Goal: Information Seeking & Learning: Find specific fact

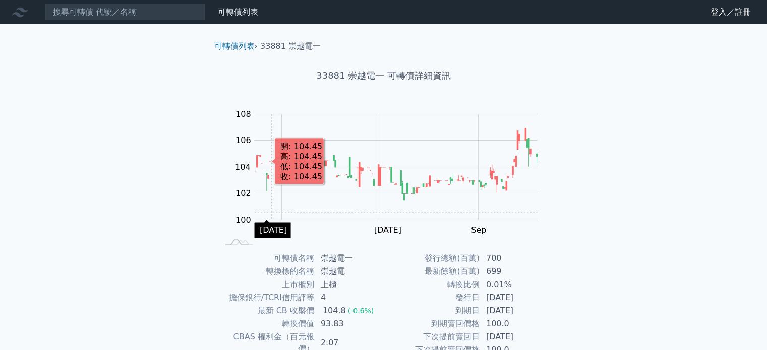
scroll to position [50, 0]
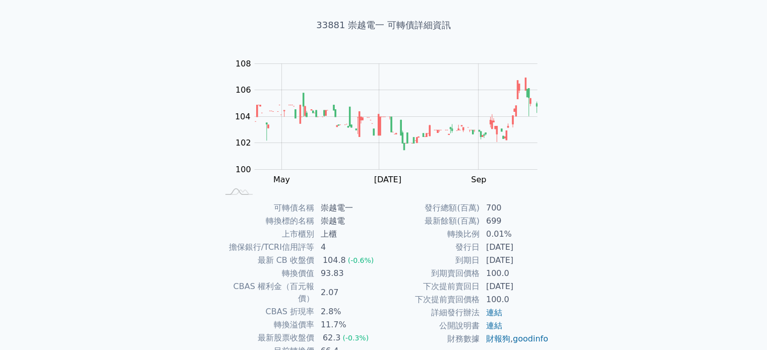
drag, startPoint x: 457, startPoint y: 251, endPoint x: 537, endPoint y: 262, distance: 79.9
click at [537, 262] on tbody "發行總額(百萬) 700 最新餘額(百萬) 699 轉換比例 0.01% 發行日 [DATE] 到期日 [DATE] 到期賣回價格 100.0 下次提前賣回日…" at bounding box center [466, 274] width 165 height 144
click at [537, 262] on td "[DATE]" at bounding box center [514, 260] width 69 height 13
drag, startPoint x: 464, startPoint y: 238, endPoint x: 512, endPoint y: 260, distance: 53.3
click at [512, 260] on tbody "發行總額(百萬) 700 最新餘額(百萬) 699 轉換比例 0.01% 發行日 [DATE] 到期日 [DATE] 到期賣回價格 100.0 下次提前賣回日…" at bounding box center [466, 274] width 165 height 144
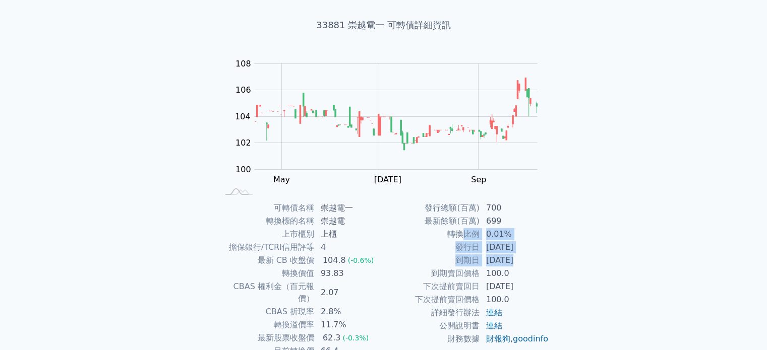
click at [513, 258] on td "[DATE]" at bounding box center [514, 260] width 69 height 13
drag, startPoint x: 496, startPoint y: 240, endPoint x: 514, endPoint y: 272, distance: 37.3
click at [523, 267] on tbody "發行總額(百萬) 700 最新餘額(百萬) 699 轉換比例 0.01% 發行日 [DATE] 到期日 [DATE] 到期賣回價格 100.0 下次提前賣回日…" at bounding box center [466, 274] width 165 height 144
click at [539, 257] on td "[DATE]" at bounding box center [514, 260] width 69 height 13
drag, startPoint x: 539, startPoint y: 261, endPoint x: 480, endPoint y: 246, distance: 61.0
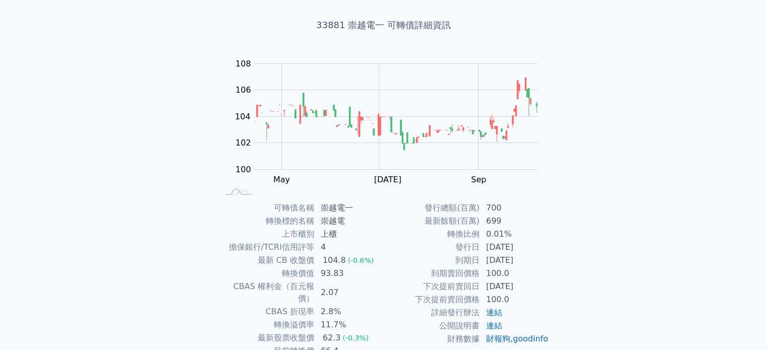
click at [480, 246] on tbody "發行總額(百萬) 700 最新餘額(百萬) 699 轉換比例 0.01% 發行日 [DATE] 到期日 [DATE] 到期賣回價格 100.0 下次提前賣回日…" at bounding box center [466, 274] width 165 height 144
click at [466, 246] on td "發行日" at bounding box center [432, 247] width 96 height 13
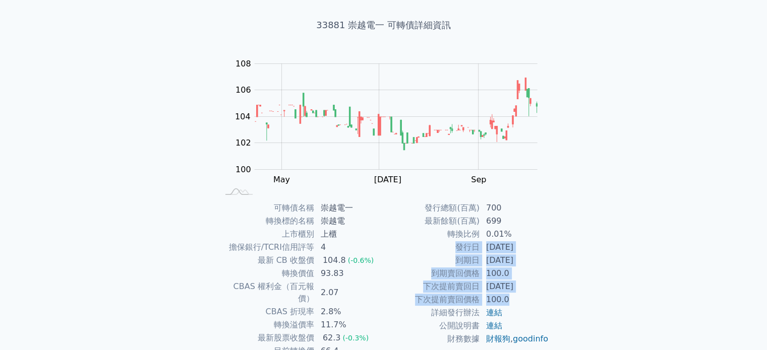
drag, startPoint x: 454, startPoint y: 242, endPoint x: 518, endPoint y: 300, distance: 86.4
click at [518, 300] on tbody "發行總額(百萬) 700 最新餘額(百萬) 699 轉換比例 0.01% 發行日 [DATE] 到期日 [DATE] 到期賣回價格 100.0 下次提前賣回日…" at bounding box center [466, 274] width 165 height 144
click at [517, 297] on td "100.0" at bounding box center [514, 299] width 69 height 13
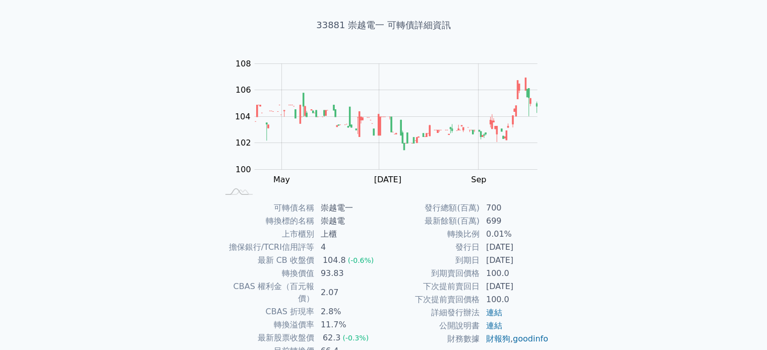
drag, startPoint x: 542, startPoint y: 260, endPoint x: 440, endPoint y: 201, distance: 117.7
click at [440, 201] on div "可轉債列表 › 33881 崇越電一 33881 崇越電一 可轉債詳細資訊 Zoom Out 104 99 100 101 102 110 104 108 1…" at bounding box center [383, 201] width 355 height 455
click at [433, 205] on td "發行總額(百萬)" at bounding box center [432, 208] width 96 height 13
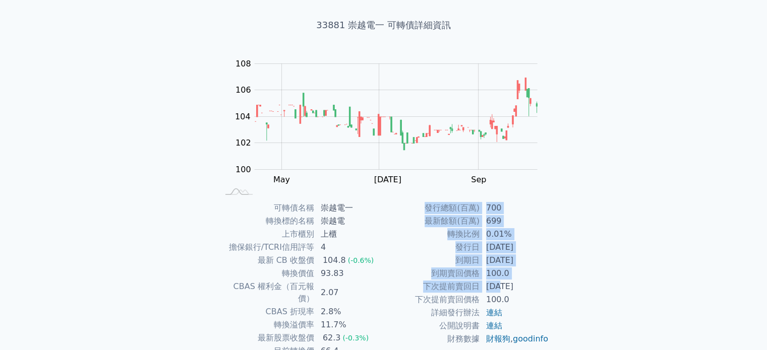
drag, startPoint x: 422, startPoint y: 209, endPoint x: 499, endPoint y: 284, distance: 107.3
click at [500, 288] on tbody "發行總額(百萬) 700 最新餘額(百萬) 699 轉換比例 0.01% 發行日 [DATE] 到期日 [DATE] 到期賣回價格 100.0 下次提前賣回日…" at bounding box center [466, 274] width 165 height 144
click at [499, 284] on td "[DATE]" at bounding box center [514, 286] width 69 height 13
drag, startPoint x: 549, startPoint y: 292, endPoint x: 430, endPoint y: 205, distance: 147.3
click at [430, 205] on tbody "發行總額(百萬) 700 最新餘額(百萬) 699 轉換比例 0.01% 發行日 [DATE] 到期日 [DATE] 到期賣回價格 100.0 下次提前賣回日…" at bounding box center [466, 274] width 165 height 144
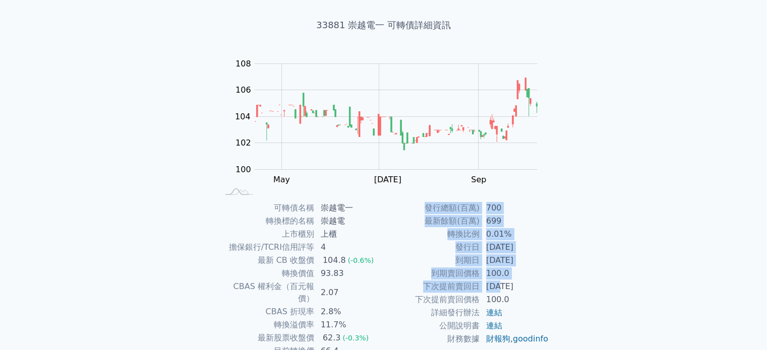
click at [430, 205] on td "發行總額(百萬)" at bounding box center [432, 208] width 96 height 13
drag, startPoint x: 430, startPoint y: 205, endPoint x: 540, endPoint y: 292, distance: 140.4
click at [540, 293] on tbody "發行總額(百萬) 700 最新餘額(百萬) 699 轉換比例 0.01% 發行日 [DATE] 到期日 [DATE] 到期賣回價格 100.0 下次提前賣回日…" at bounding box center [466, 274] width 165 height 144
drag, startPoint x: 540, startPoint y: 292, endPoint x: 535, endPoint y: 286, distance: 7.9
click at [540, 290] on td "[DATE]" at bounding box center [514, 286] width 69 height 13
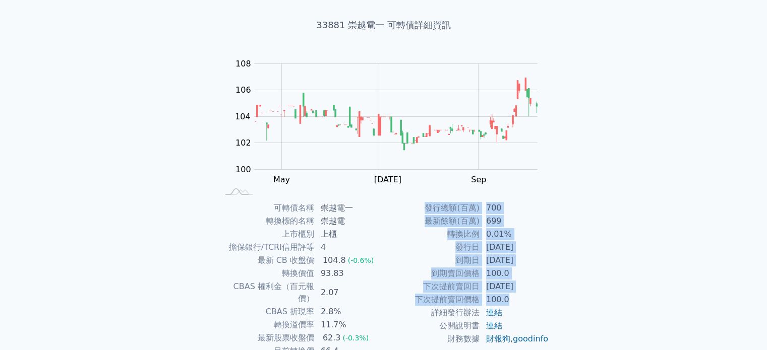
click at [530, 282] on td "[DATE]" at bounding box center [514, 286] width 69 height 13
drag, startPoint x: 532, startPoint y: 263, endPoint x: 419, endPoint y: 202, distance: 128.1
click at [419, 202] on tbody "發行總額(百萬) 700 最新餘額(百萬) 699 轉換比例 0.01% 發行日 [DATE] 到期日 [DATE] 到期賣回價格 100.0 下次提前賣回日…" at bounding box center [466, 274] width 165 height 144
click at [419, 202] on td "發行總額(百萬)" at bounding box center [432, 208] width 96 height 13
drag, startPoint x: 421, startPoint y: 206, endPoint x: 532, endPoint y: 264, distance: 125.0
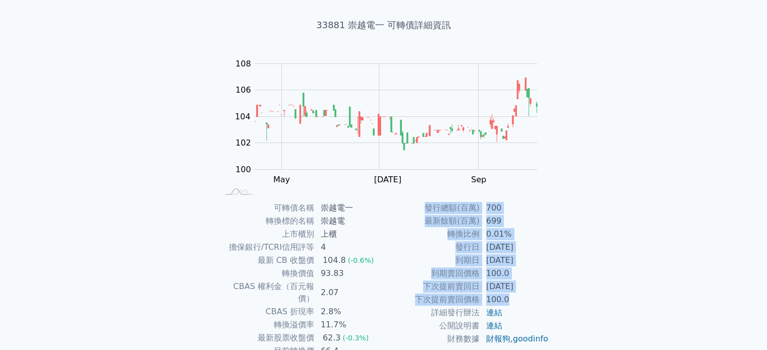
click at [532, 264] on tbody "發行總額(百萬) 700 最新餘額(百萬) 699 轉換比例 0.01% 發行日 [DATE] 到期日 [DATE] 到期賣回價格 100.0 下次提前賣回日…" at bounding box center [466, 274] width 165 height 144
click at [532, 264] on td "[DATE]" at bounding box center [514, 260] width 69 height 13
drag, startPoint x: 541, startPoint y: 278, endPoint x: 423, endPoint y: 205, distance: 138.6
click at [423, 205] on tbody "發行總額(百萬) 700 最新餘額(百萬) 699 轉換比例 0.01% 發行日 [DATE] 到期日 [DATE] 到期賣回價格 100.0 下次提前賣回日…" at bounding box center [466, 274] width 165 height 144
click at [423, 205] on td "發行總額(百萬)" at bounding box center [432, 208] width 96 height 13
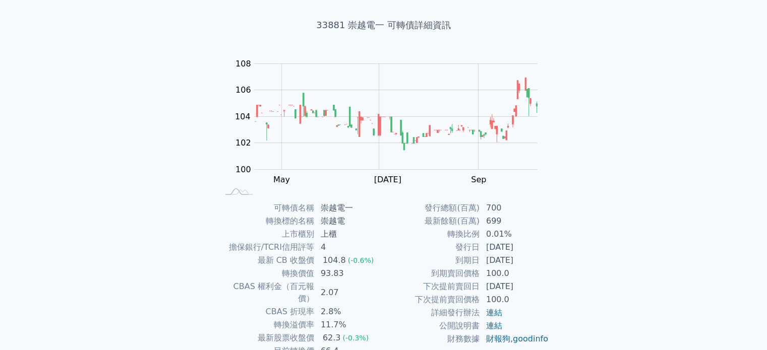
click at [329, 223] on td "崇越電" at bounding box center [349, 221] width 69 height 13
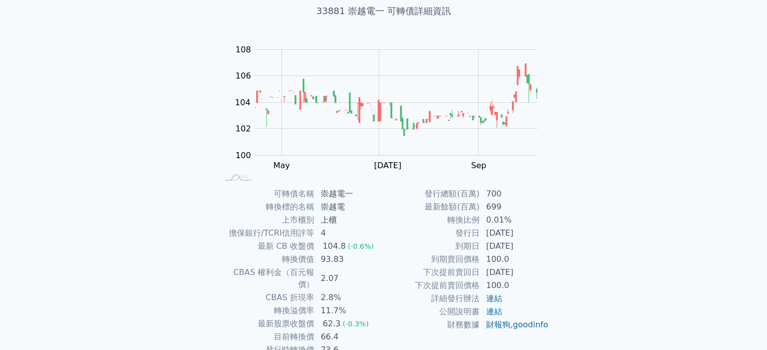
scroll to position [116, 0]
